Goal: Task Accomplishment & Management: Manage account settings

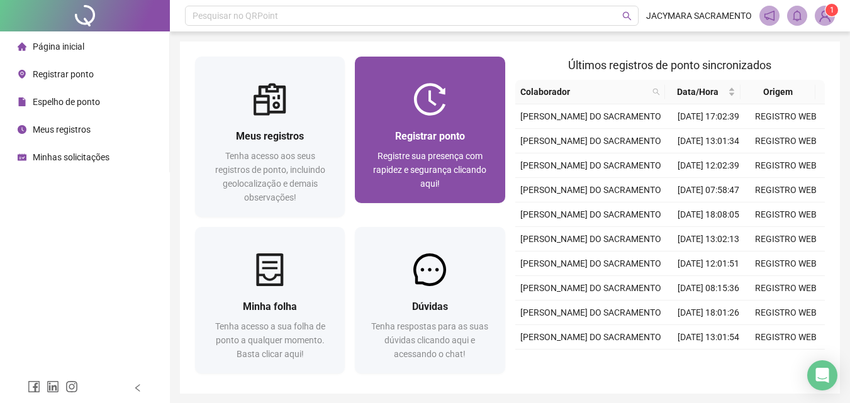
click at [438, 132] on span "Registrar ponto" at bounding box center [430, 136] width 70 height 12
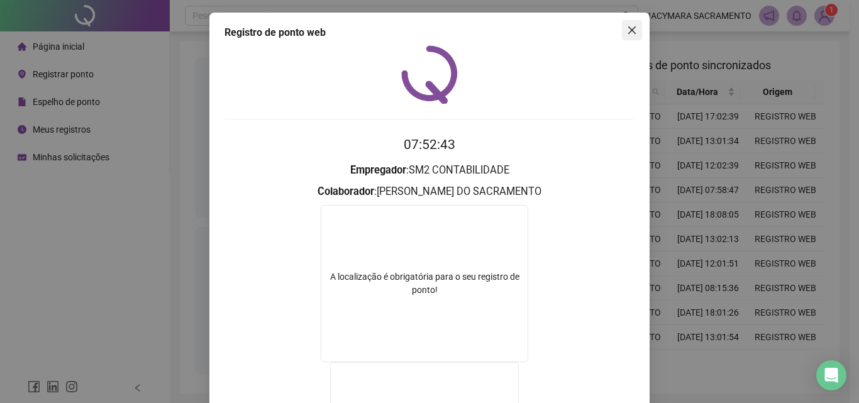
click at [628, 35] on icon "close" at bounding box center [632, 30] width 10 height 10
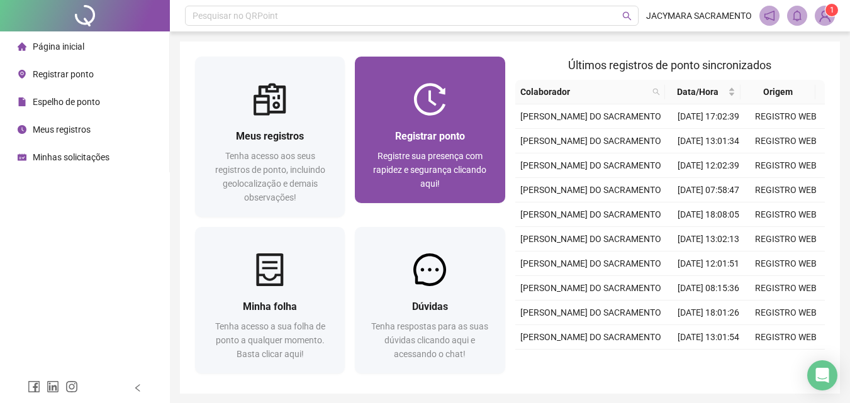
click at [437, 122] on div "Registrar ponto Registre sua presença com rapidez e segurança clicando aqui!" at bounding box center [430, 159] width 150 height 87
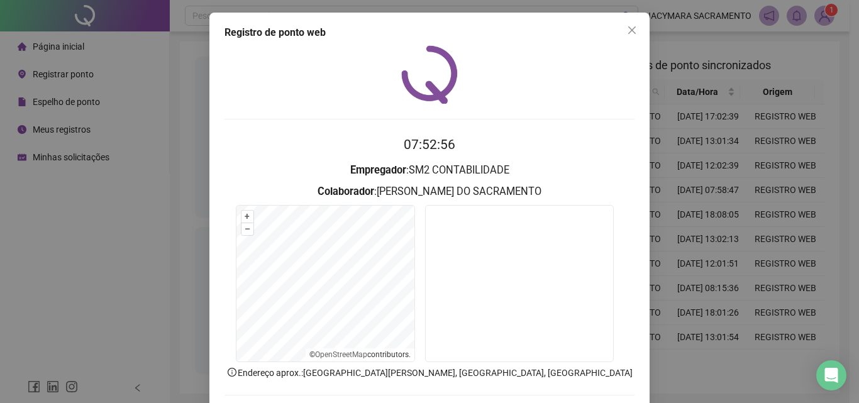
scroll to position [60, 0]
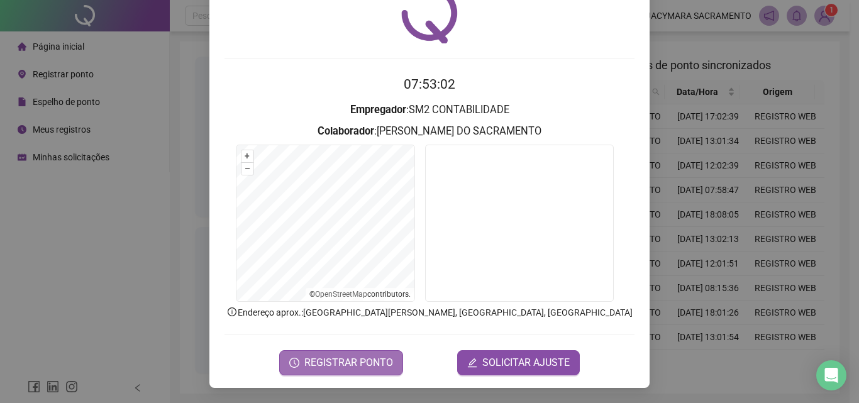
click at [363, 362] on span "REGISTRAR PONTO" at bounding box center [348, 362] width 89 height 15
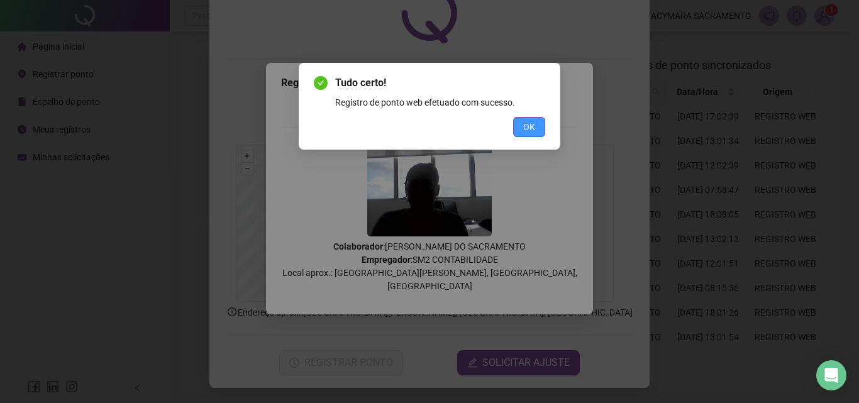
click at [523, 126] on span "OK" at bounding box center [529, 127] width 12 height 14
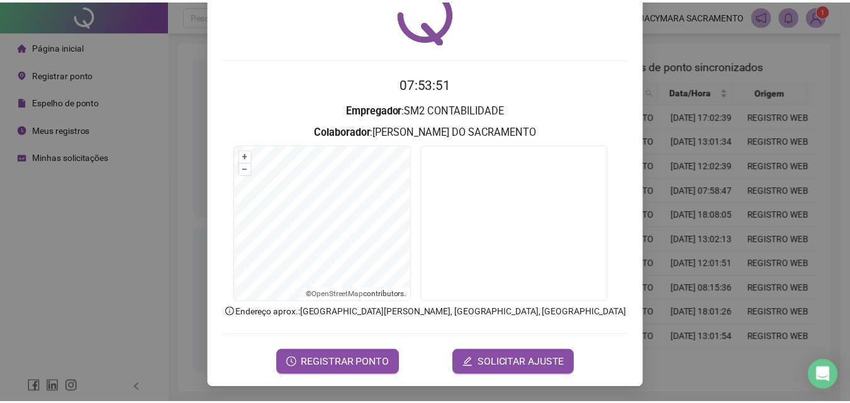
scroll to position [0, 0]
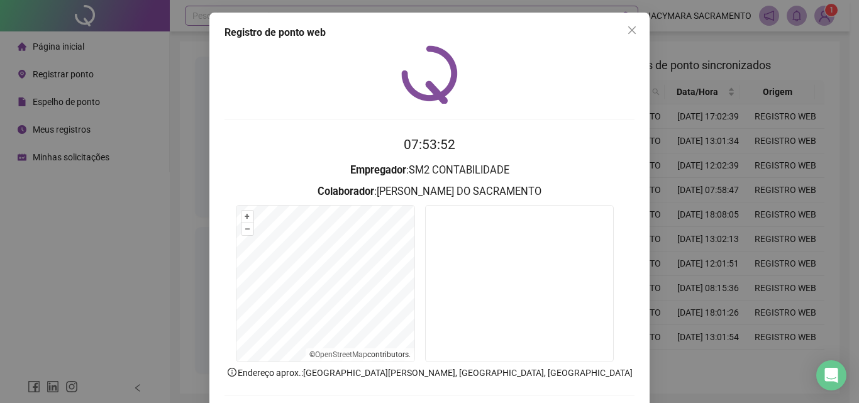
click at [631, 26] on icon "close" at bounding box center [632, 30] width 10 height 10
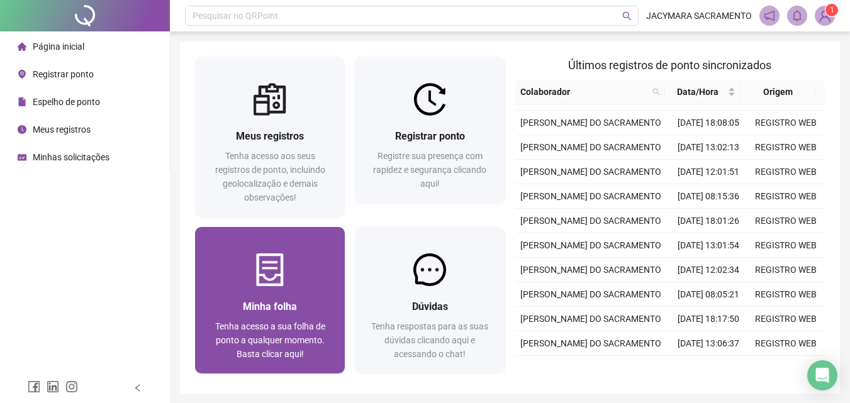
click at [246, 281] on div at bounding box center [270, 269] width 150 height 33
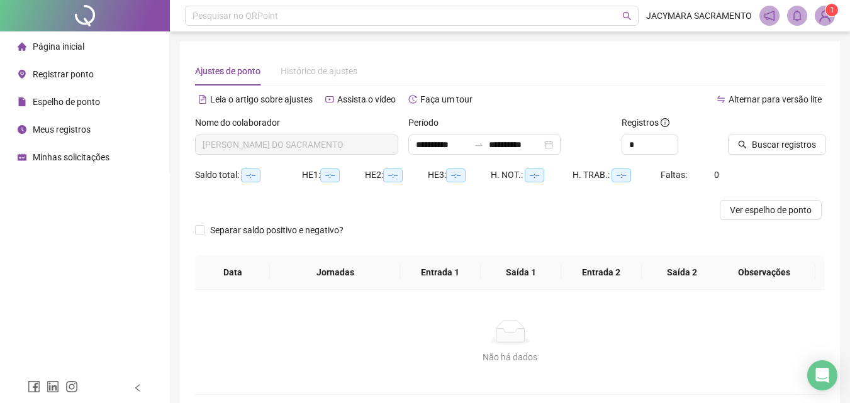
type input "**********"
click at [763, 149] on span "Buscar registros" at bounding box center [783, 145] width 64 height 14
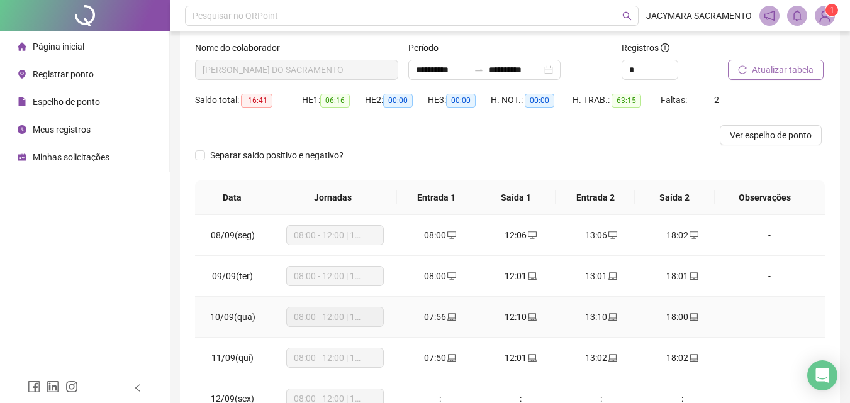
scroll to position [12, 0]
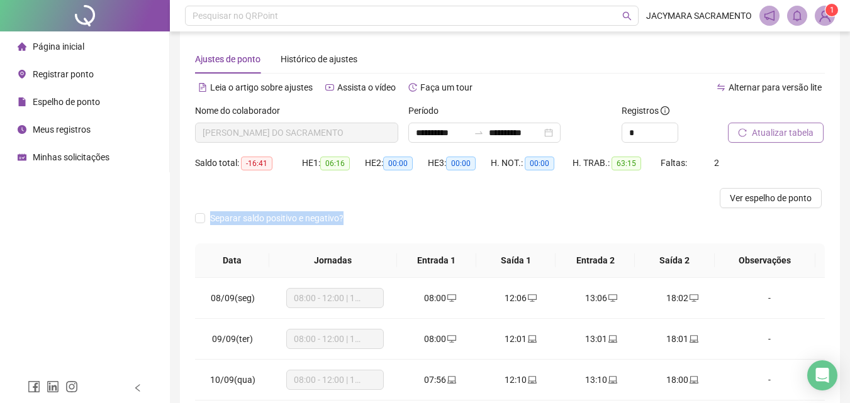
drag, startPoint x: 846, startPoint y: 173, endPoint x: 829, endPoint y: 264, distance: 92.7
click at [829, 264] on div "**********" at bounding box center [510, 302] width 680 height 628
click at [829, 264] on div "**********" at bounding box center [510, 296] width 660 height 532
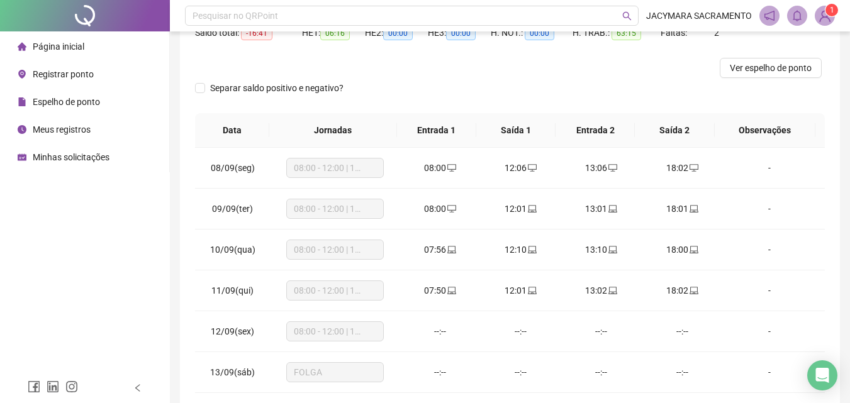
scroll to position [151, 0]
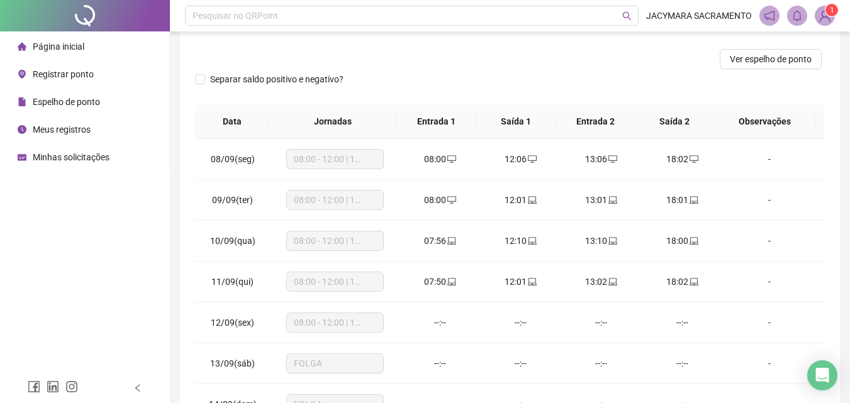
drag, startPoint x: 847, startPoint y: 256, endPoint x: 845, endPoint y: 263, distance: 7.8
click at [845, 263] on div "**********" at bounding box center [510, 163] width 680 height 628
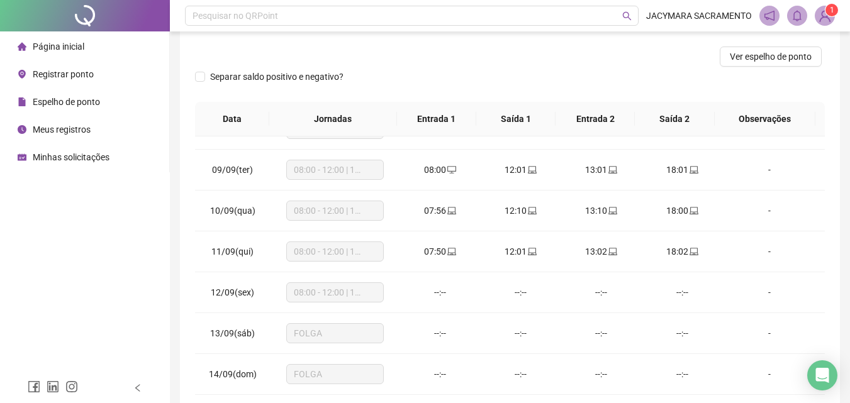
scroll to position [38, 0]
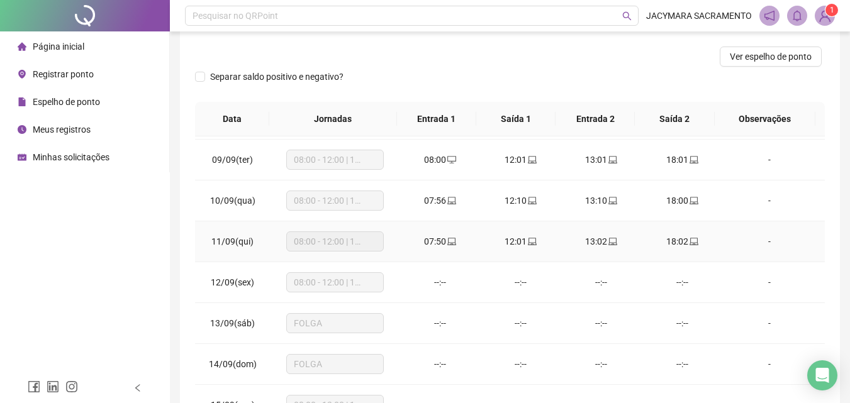
drag, startPoint x: 813, startPoint y: 252, endPoint x: 811, endPoint y: 265, distance: 13.3
click at [811, 265] on tbody "08/09(seg) 08:00 - 12:00 | 13:00 - 17:00 08:00 12:06 13:06 18:02 - 09/09(ter) 0…" at bounding box center [509, 385] width 629 height 572
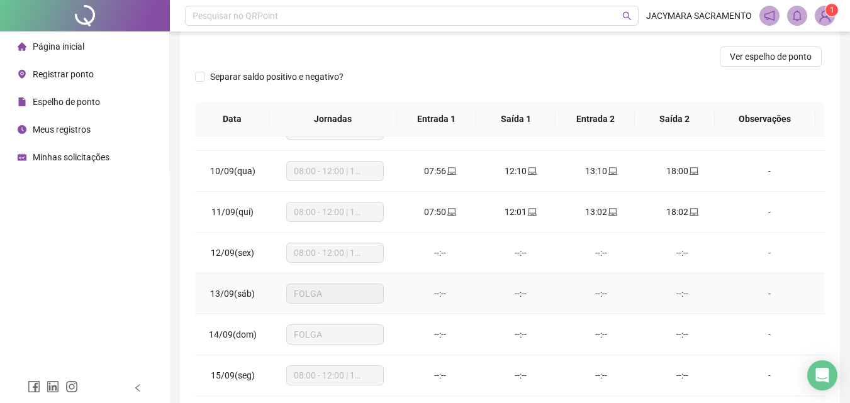
drag, startPoint x: 811, startPoint y: 303, endPoint x: 809, endPoint y: 311, distance: 8.4
click at [809, 311] on td "-" at bounding box center [773, 294] width 103 height 41
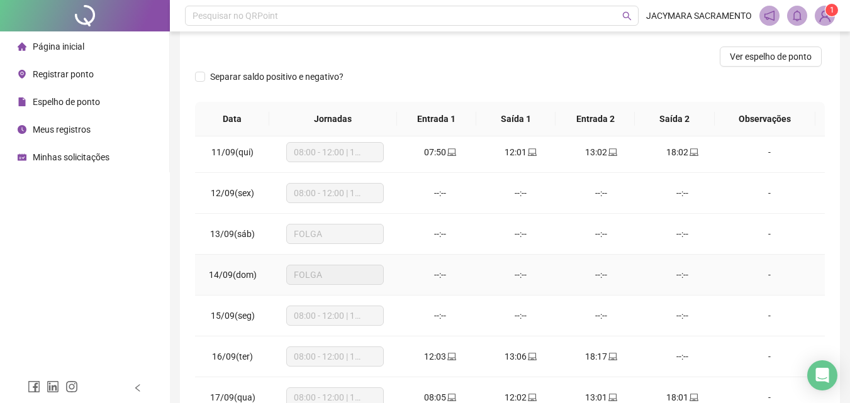
scroll to position [137, 0]
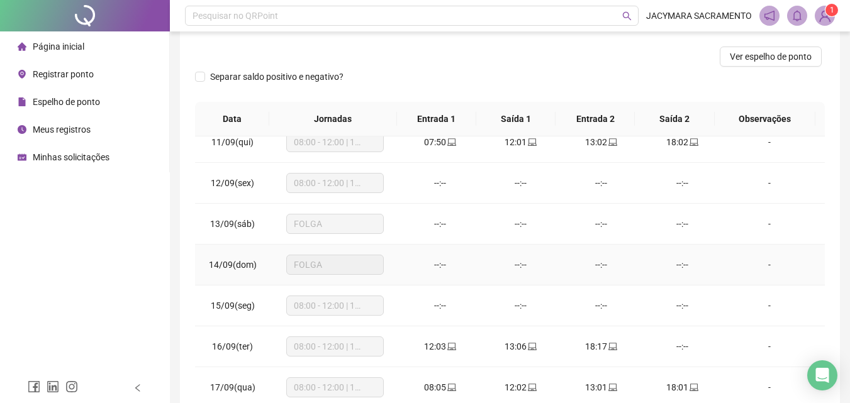
click at [811, 284] on td "-" at bounding box center [773, 265] width 103 height 41
drag, startPoint x: 810, startPoint y: 289, endPoint x: 809, endPoint y: 302, distance: 13.3
click at [809, 302] on td "-" at bounding box center [773, 305] width 103 height 41
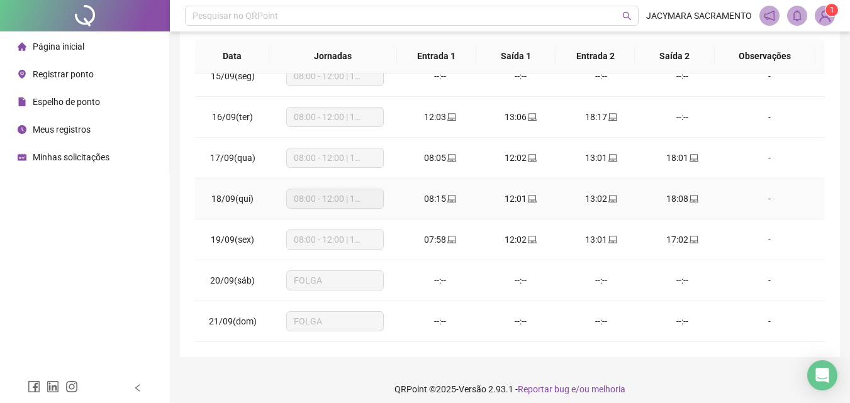
scroll to position [0, 0]
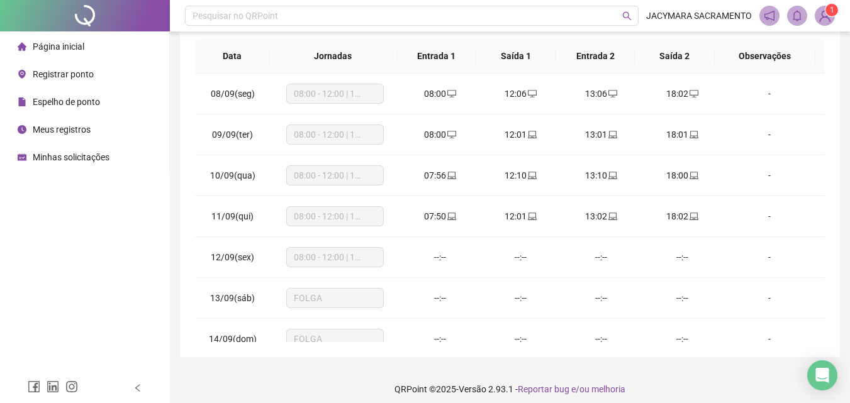
click at [70, 43] on span "Página inicial" at bounding box center [59, 47] width 52 height 10
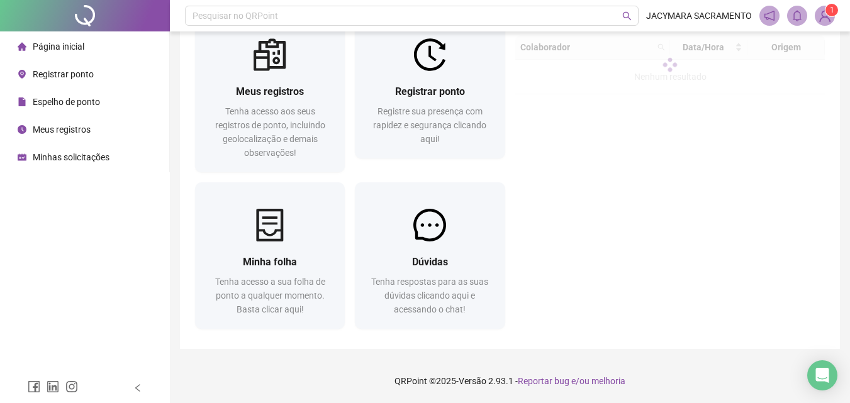
scroll to position [45, 0]
